Goal: Navigation & Orientation: Find specific page/section

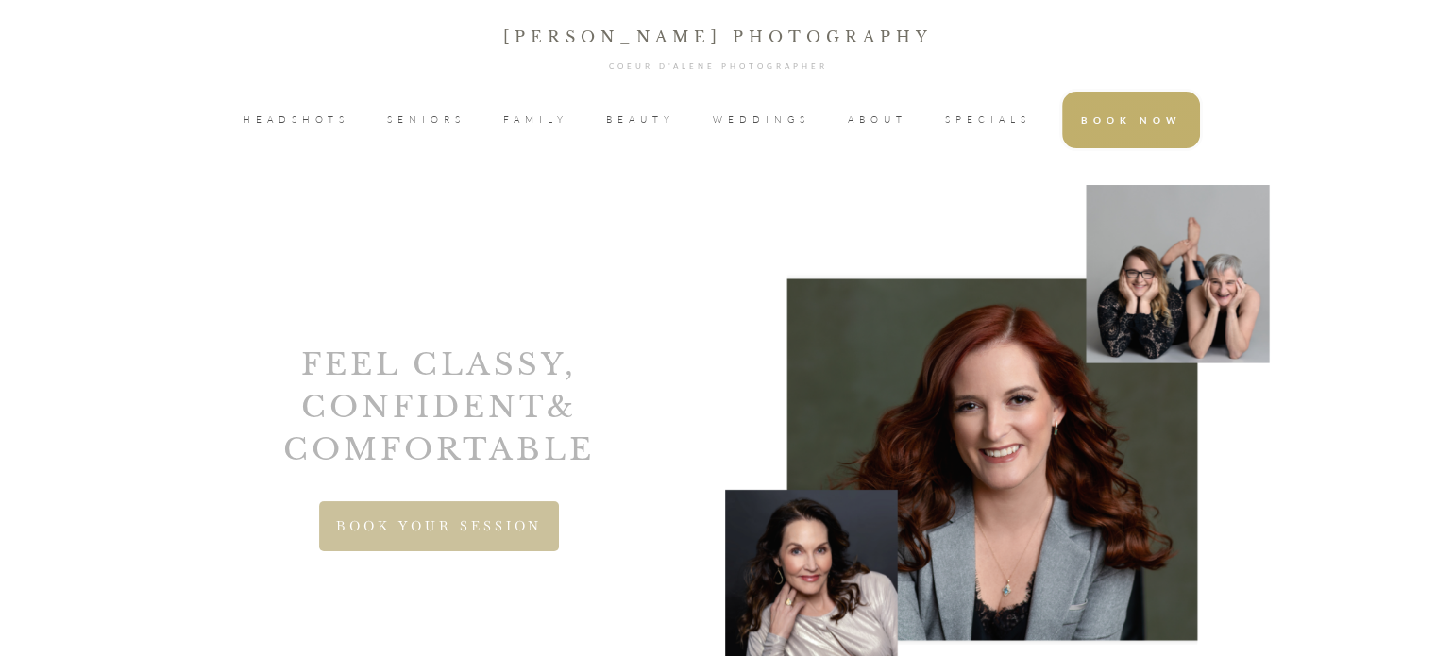
click at [780, 120] on span "WEDDINGS" at bounding box center [761, 120] width 97 height 28
click at [857, 130] on span "ABOUT" at bounding box center [877, 120] width 59 height 28
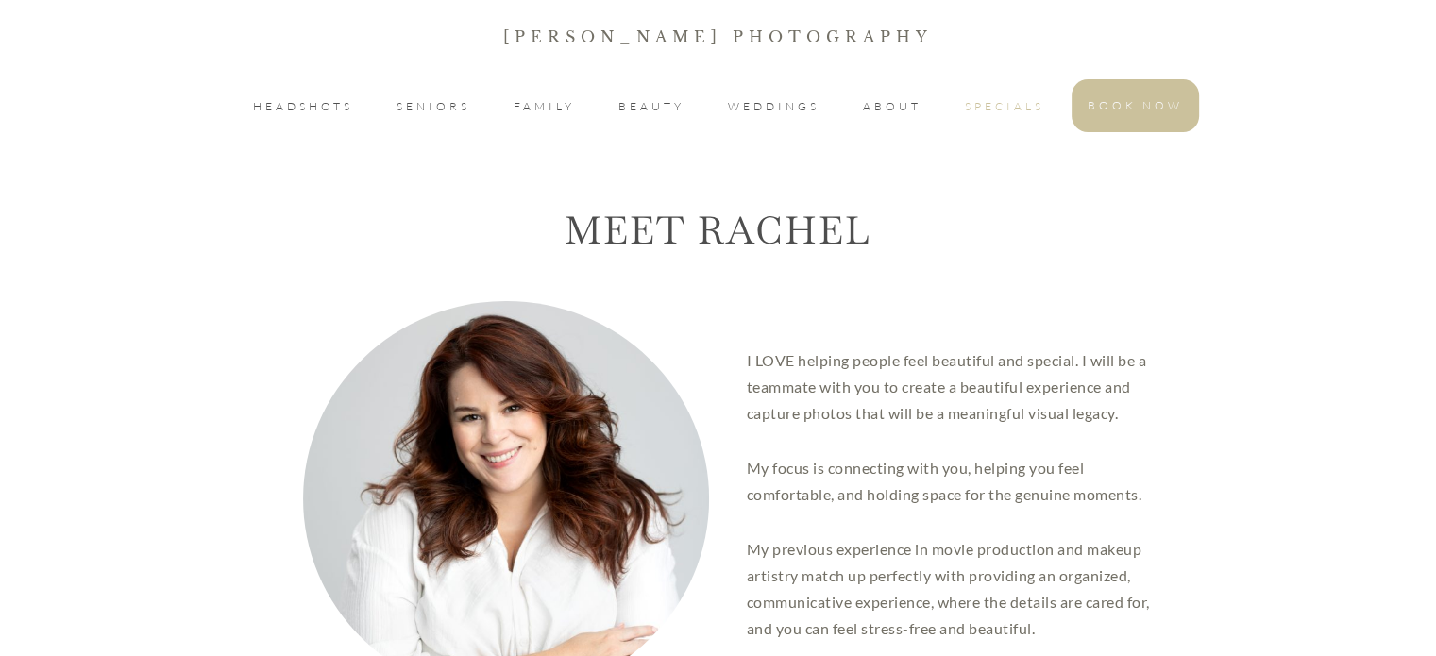
click at [966, 108] on span "SPECIALS" at bounding box center [1004, 106] width 79 height 23
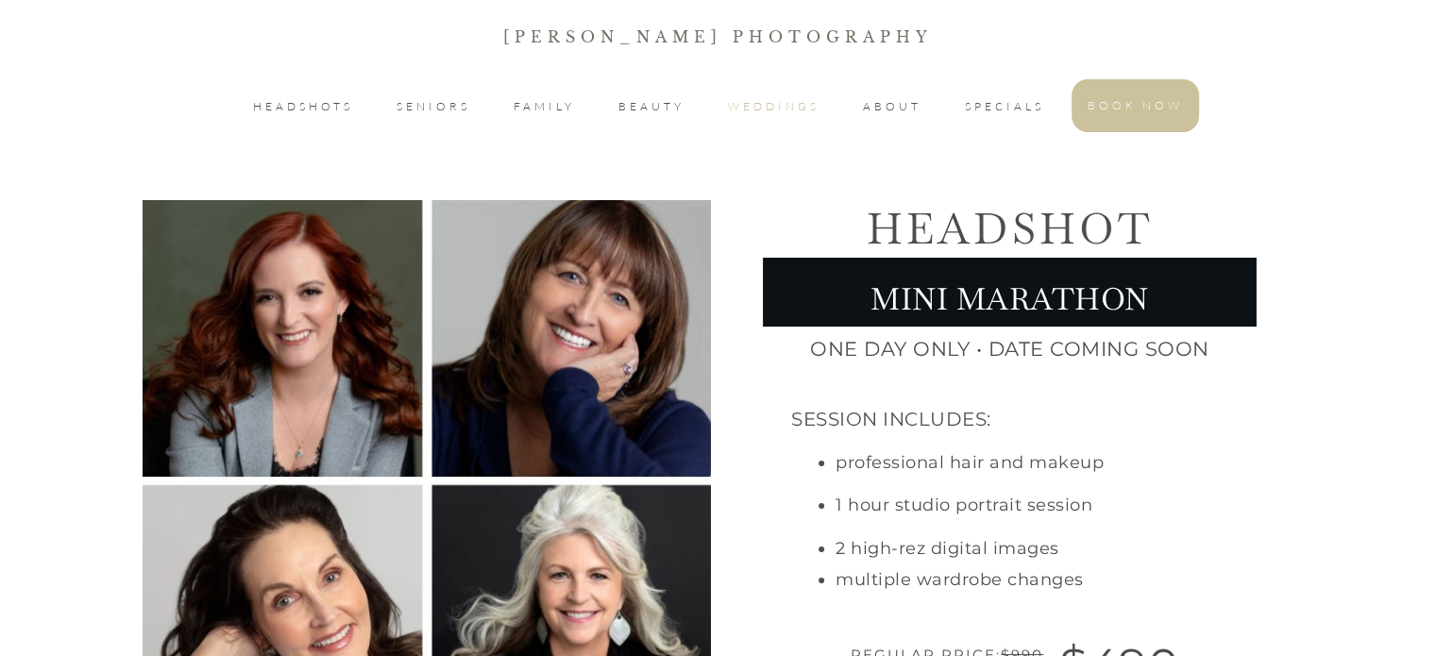
click at [800, 118] on li "WEDDINGS" at bounding box center [774, 106] width 124 height 53
